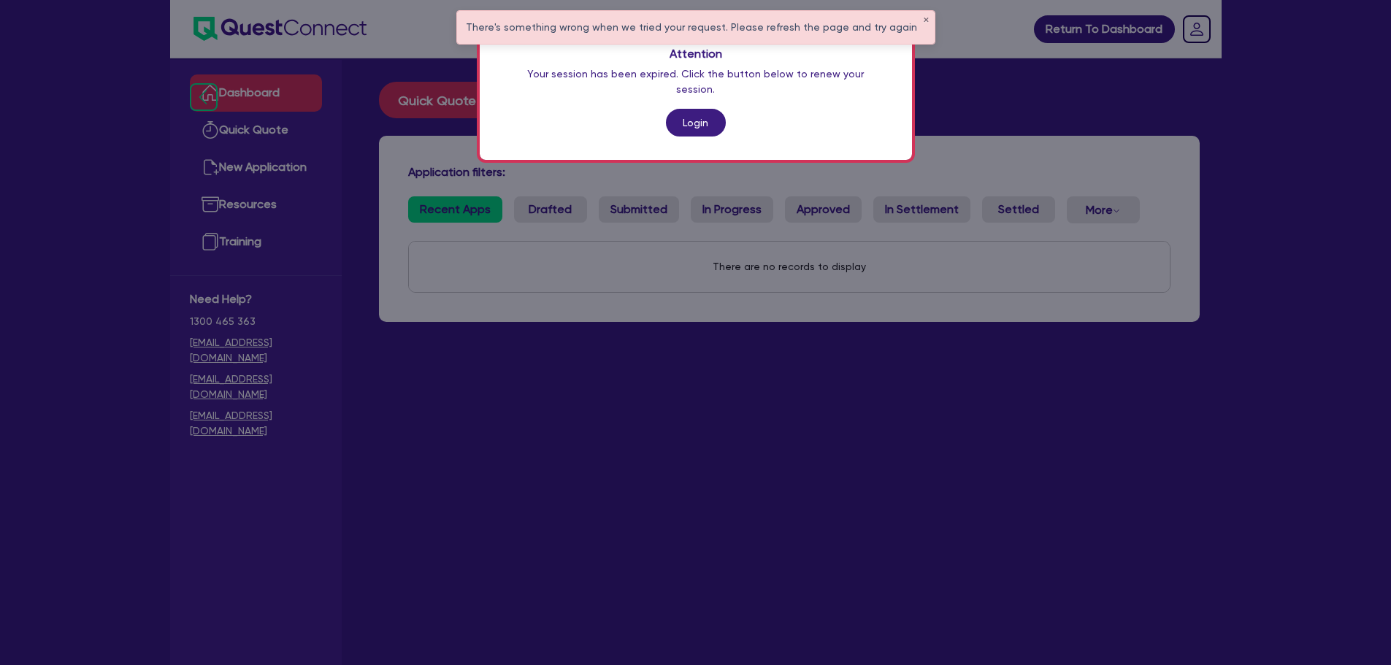
click at [689, 109] on link "Login" at bounding box center [696, 123] width 60 height 28
click at [695, 109] on link "Login" at bounding box center [696, 123] width 60 height 28
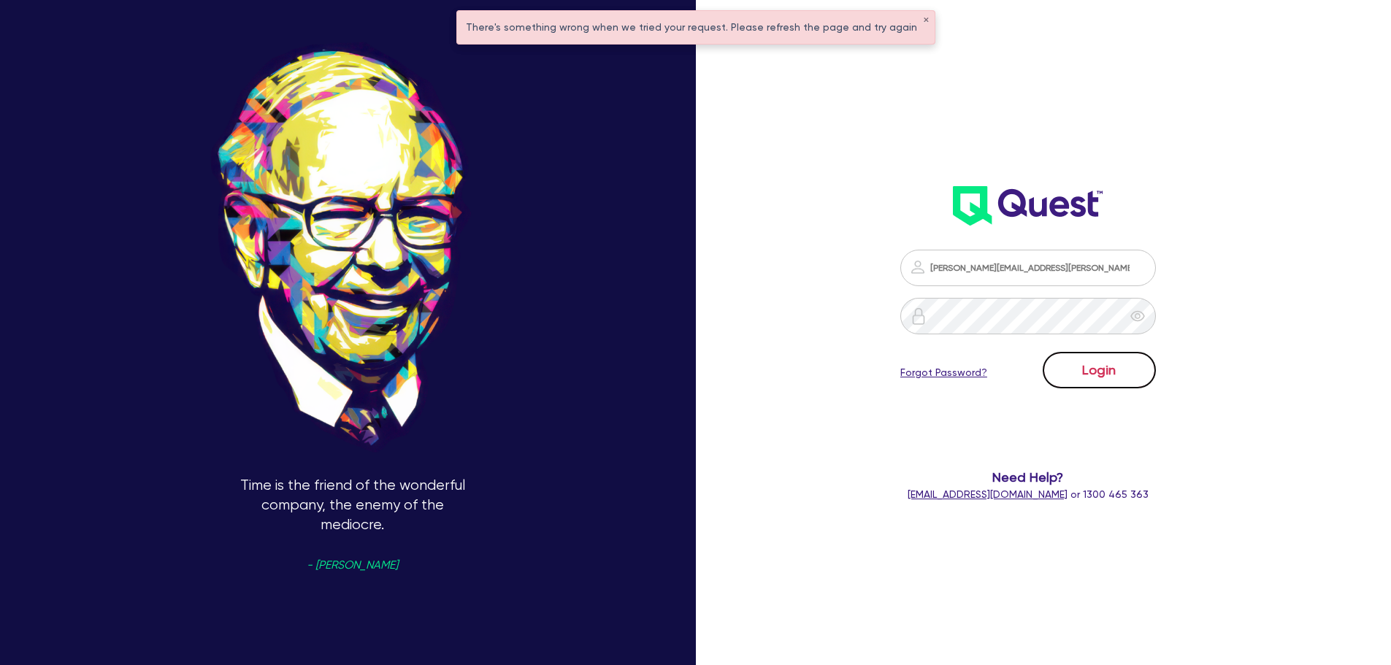
click at [1106, 371] on button "Login" at bounding box center [1099, 370] width 113 height 37
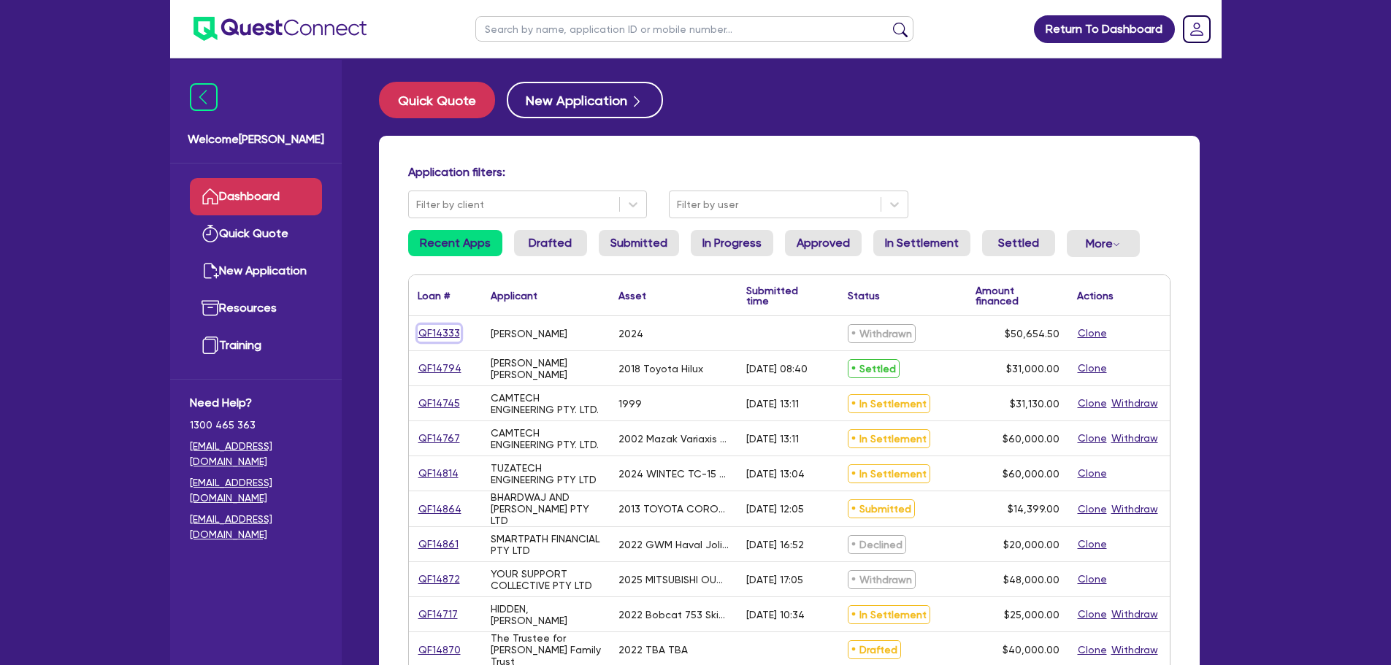
click at [435, 334] on link "QF14333" at bounding box center [439, 333] width 43 height 17
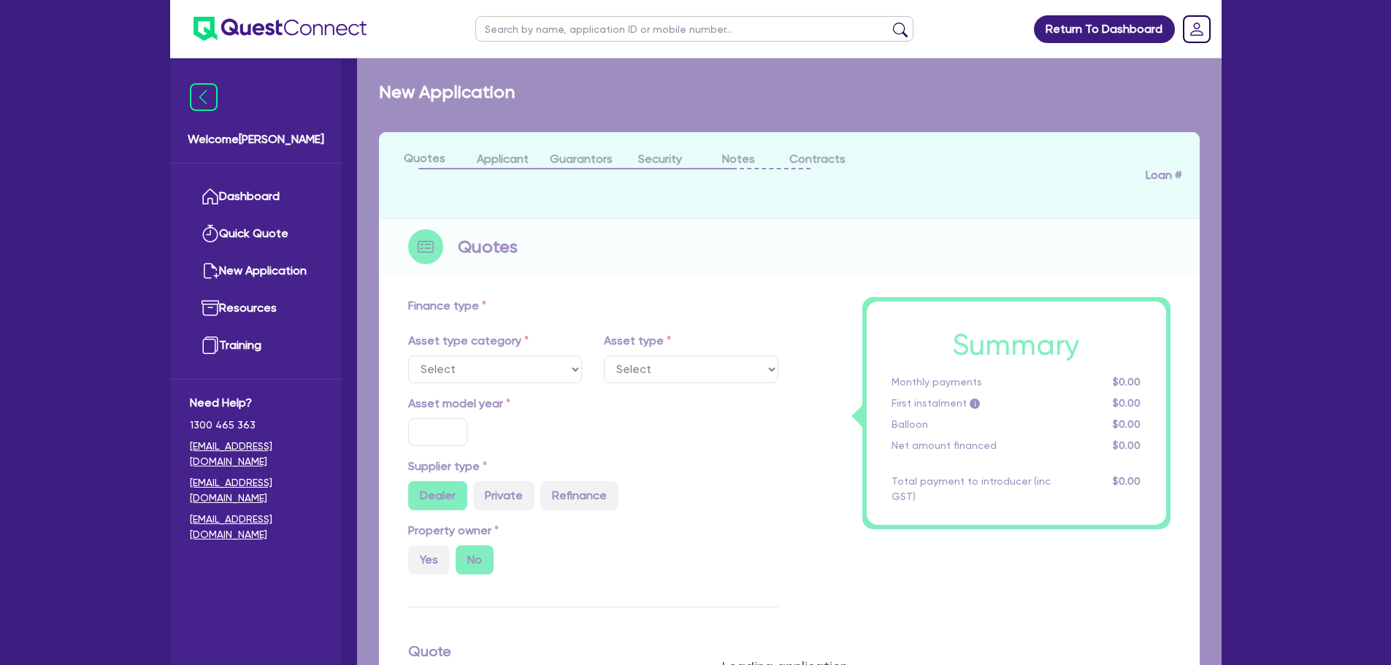
select select "CARS_AND_LIGHT_TRUCKS"
type input "2024"
type input "50,000"
type input "9"
select select "PASSENGER_VEHICLES"
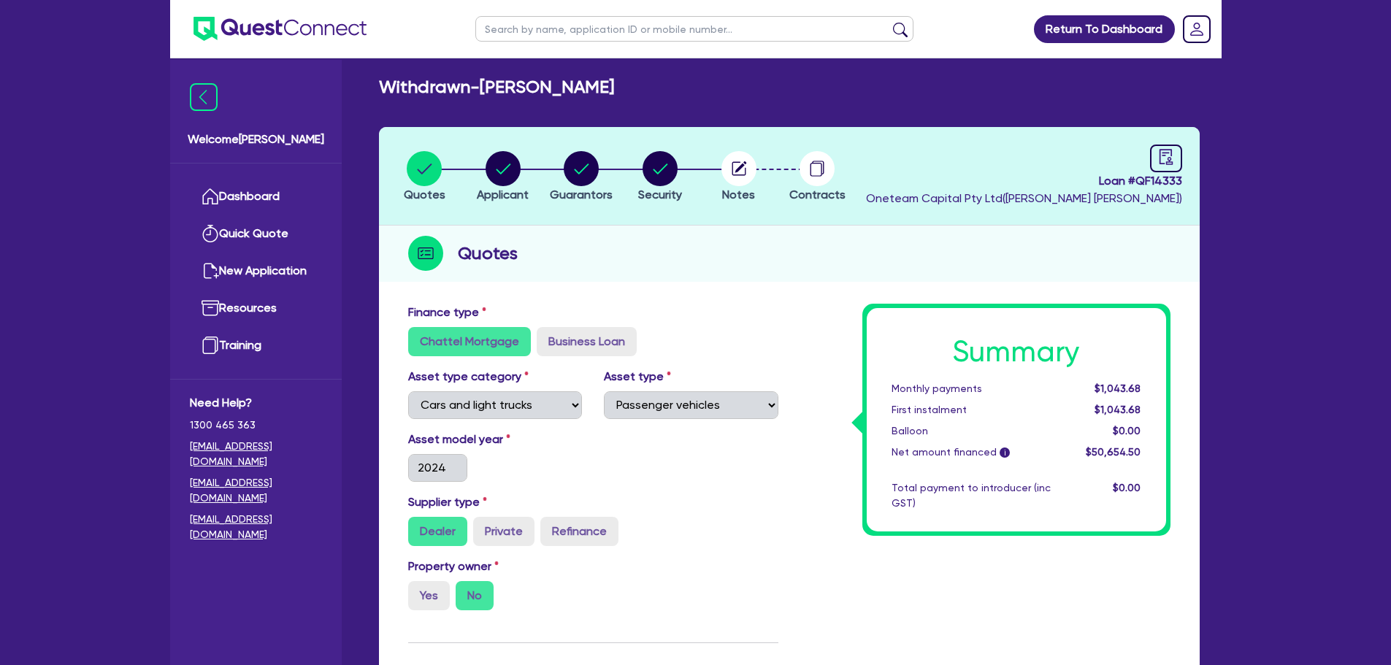
scroll to position [9, 0]
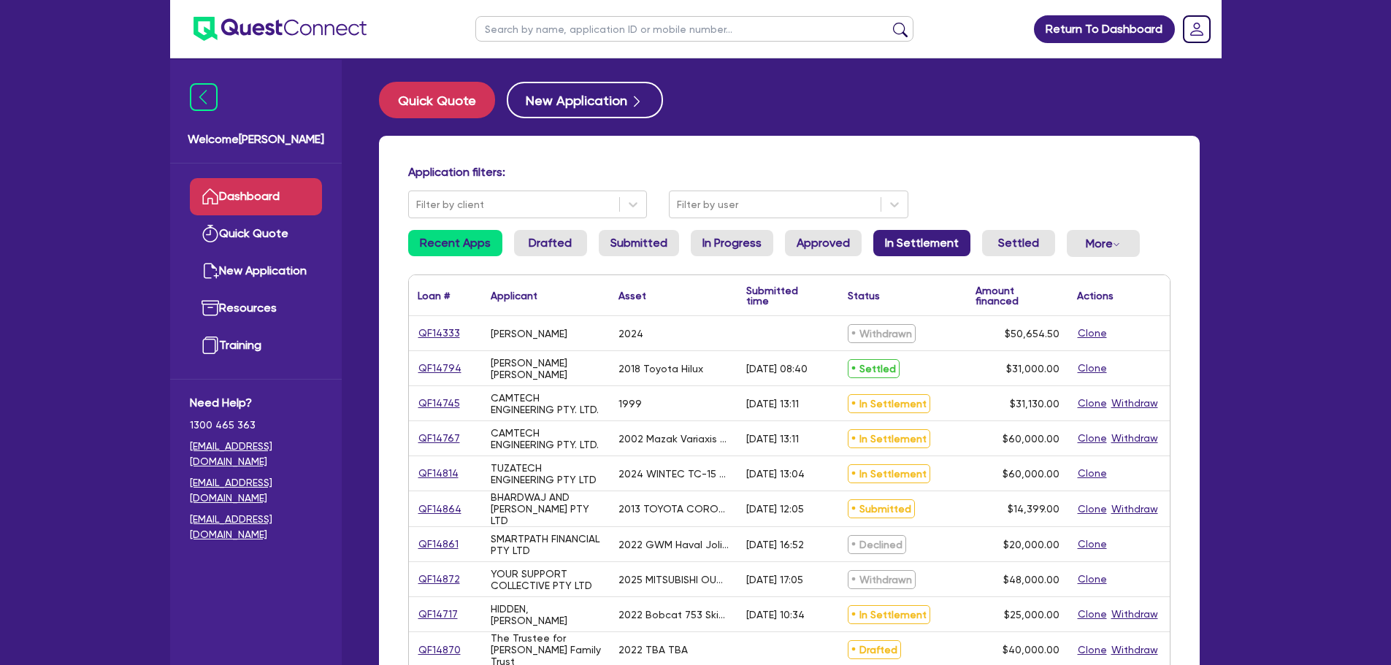
click at [918, 242] on link "In Settlement" at bounding box center [921, 243] width 97 height 26
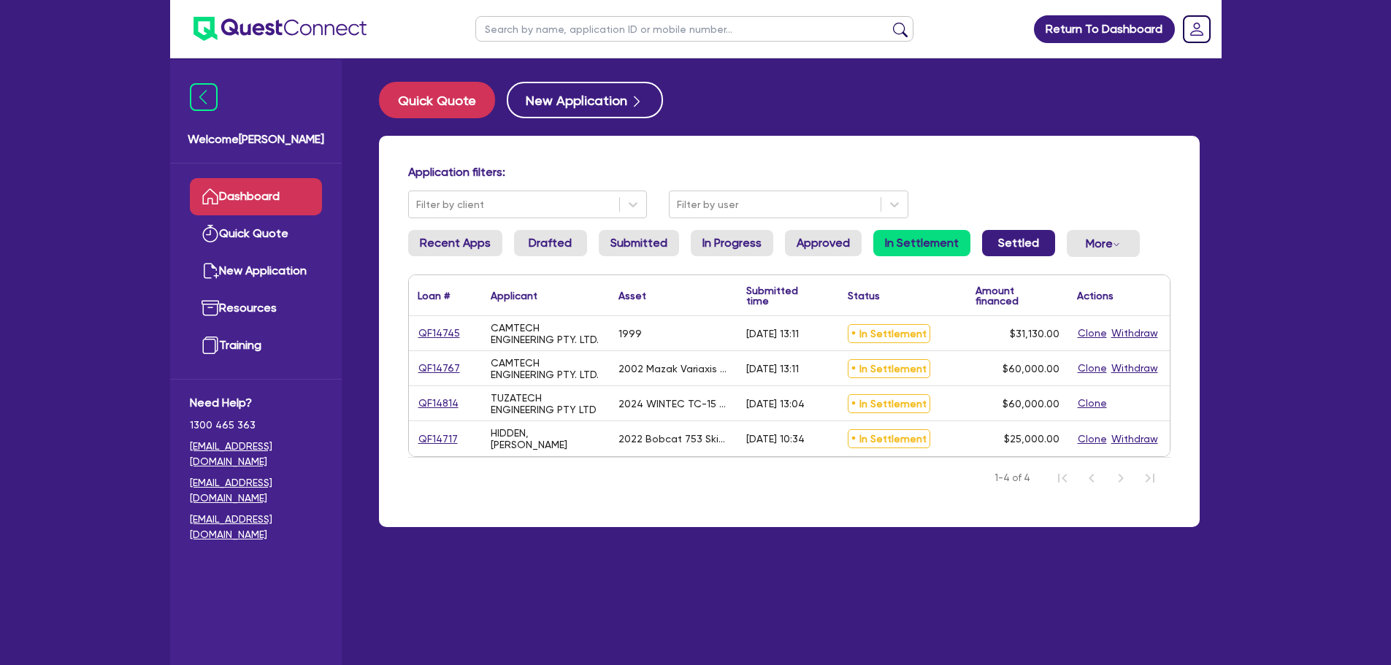
click at [1012, 237] on link "Settled" at bounding box center [1018, 243] width 73 height 26
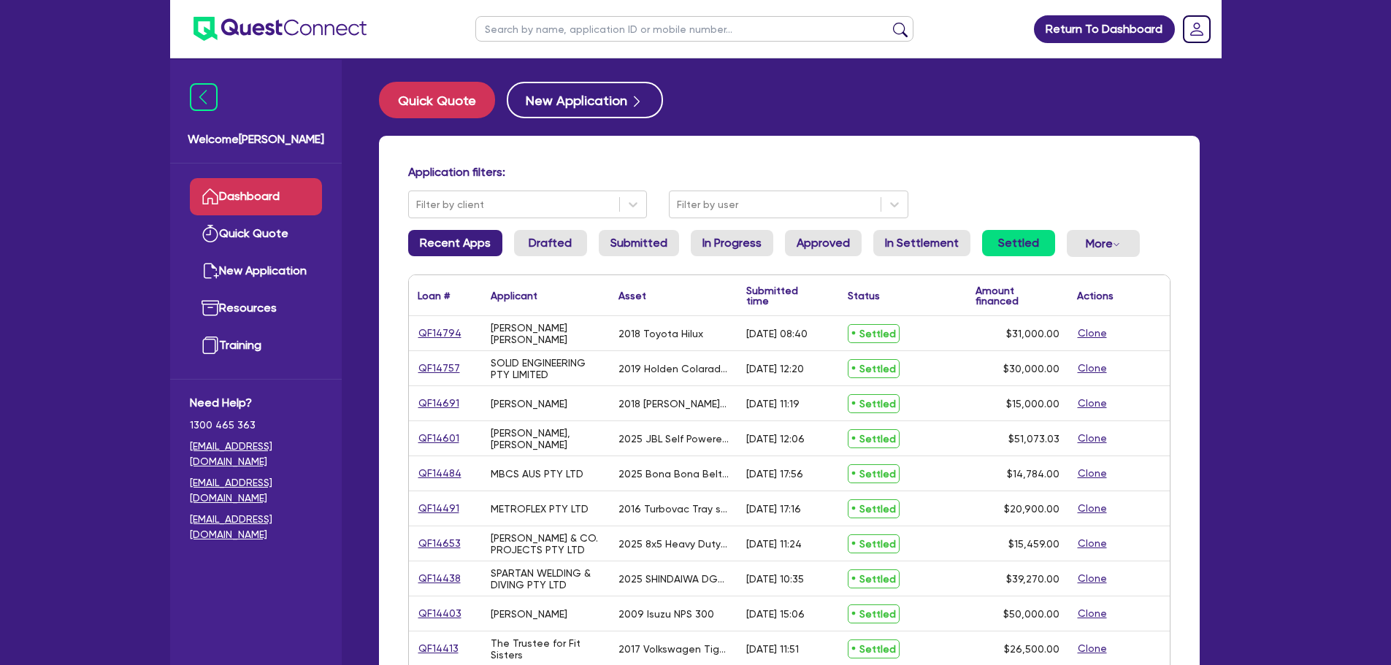
click at [447, 240] on link "Recent Apps" at bounding box center [455, 243] width 94 height 26
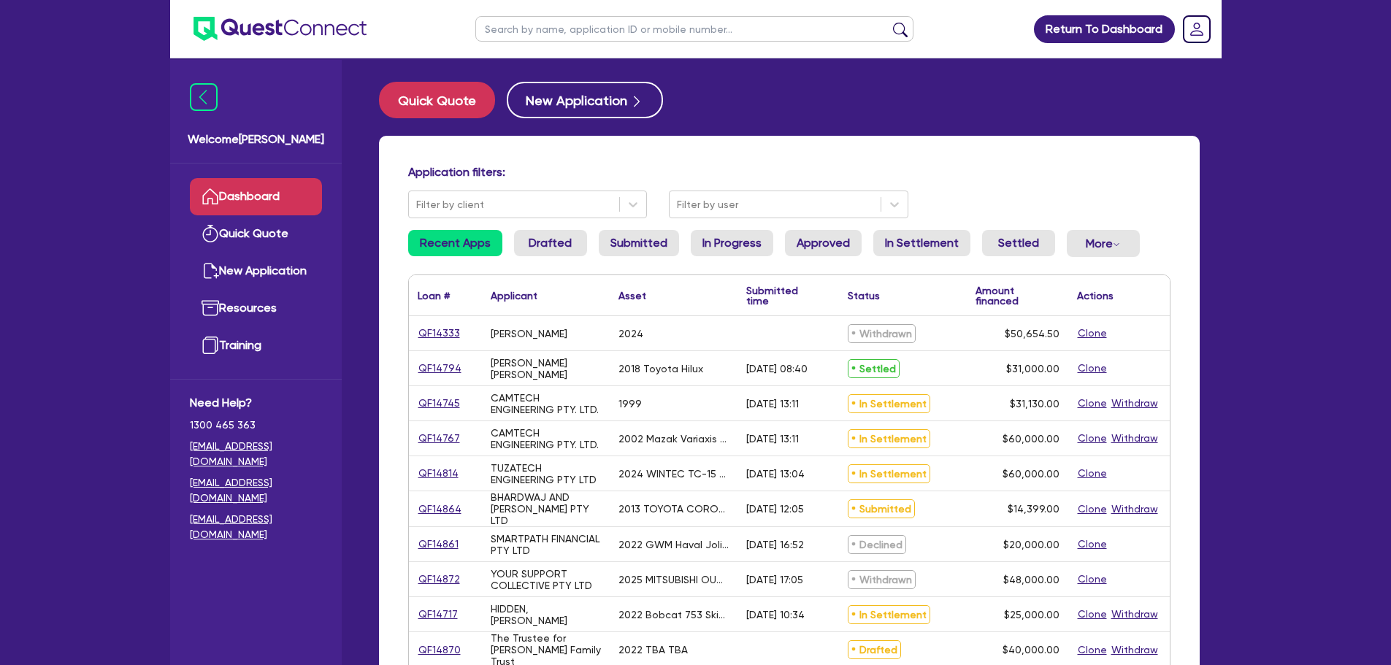
click at [1037, 207] on div "Application filters: Filter by client Filter by user" at bounding box center [789, 191] width 784 height 53
click at [246, 191] on link "Dashboard" at bounding box center [256, 196] width 132 height 37
